Goal: Task Accomplishment & Management: Manage account settings

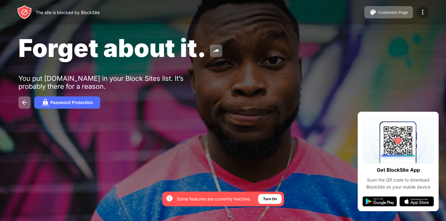
click at [422, 7] on div at bounding box center [423, 12] width 12 height 12
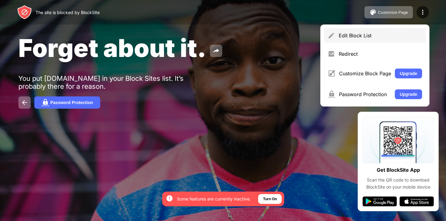
click at [400, 36] on div "Edit Block List" at bounding box center [380, 36] width 83 height 6
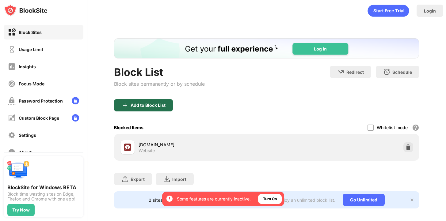
click at [164, 102] on div "Add to Block List" at bounding box center [143, 105] width 59 height 12
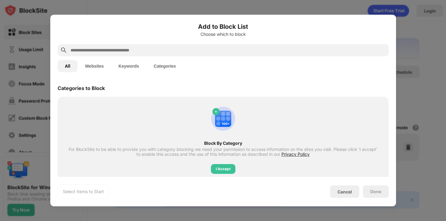
click at [94, 39] on div "Add to Block List Choose which to block" at bounding box center [223, 33] width 331 height 22
click at [94, 47] on input "text" at bounding box center [228, 50] width 317 height 7
click at [94, 50] on input "text" at bounding box center [228, 50] width 317 height 7
click at [95, 67] on button "Websites" at bounding box center [94, 66] width 33 height 12
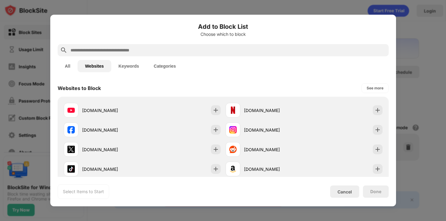
click at [91, 45] on div at bounding box center [223, 50] width 331 height 12
click at [91, 50] on input "text" at bounding box center [228, 50] width 317 height 7
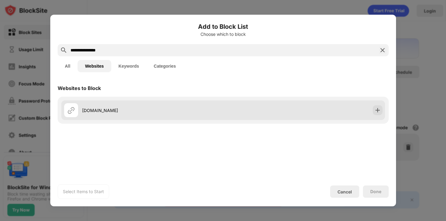
type input "**********"
click at [194, 119] on div "[DOMAIN_NAME]" at bounding box center [223, 111] width 324 height 20
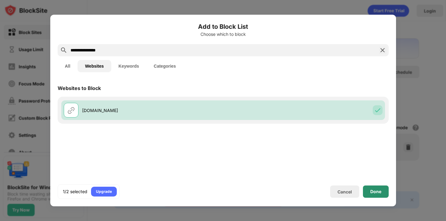
click at [373, 191] on div "Done" at bounding box center [376, 192] width 11 height 5
